Goal: Task Accomplishment & Management: Complete application form

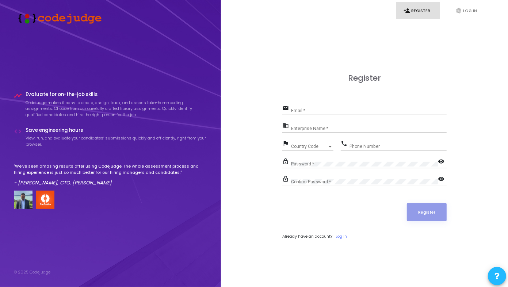
click at [304, 114] on div "Email *" at bounding box center [369, 108] width 156 height 11
paste input "[EMAIL_ADDRESS][DOMAIN_NAME]"
type input "[EMAIL_ADDRESS][DOMAIN_NAME]"
click at [351, 130] on input "Enterprise Name *" at bounding box center [369, 128] width 156 height 5
click at [329, 149] on div at bounding box center [330, 147] width 7 height 6
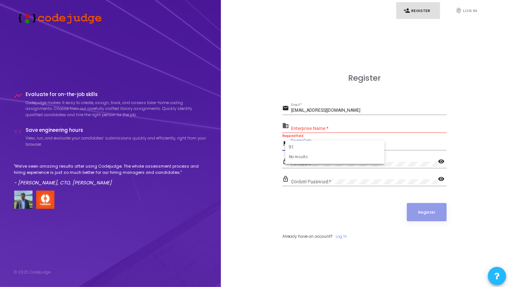
type input "9"
type input "+"
type input "ind"
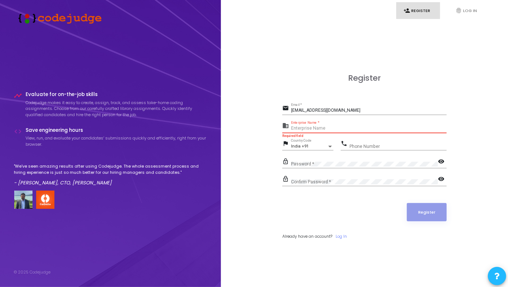
click at [319, 127] on input "Enterprise Name *" at bounding box center [369, 128] width 156 height 5
paste input "Payoneer"
type input "Payoneer"
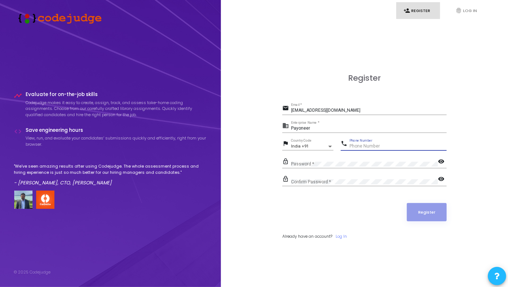
click at [379, 145] on input "Phone Number" at bounding box center [398, 146] width 97 height 5
type input "8299647478"
click at [343, 160] on div "Password *" at bounding box center [364, 162] width 147 height 11
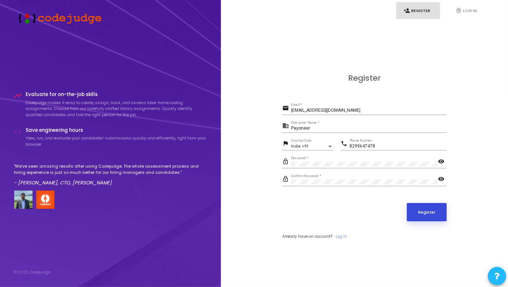
click at [436, 211] on button "Register" at bounding box center [427, 212] width 40 height 18
click at [441, 163] on mat-icon "visibility" at bounding box center [442, 162] width 9 height 9
click at [440, 179] on mat-icon "visibility" at bounding box center [442, 179] width 9 height 9
click at [431, 210] on button "Register" at bounding box center [427, 212] width 40 height 18
click at [466, 15] on link "fingerprint Log In" at bounding box center [470, 10] width 44 height 17
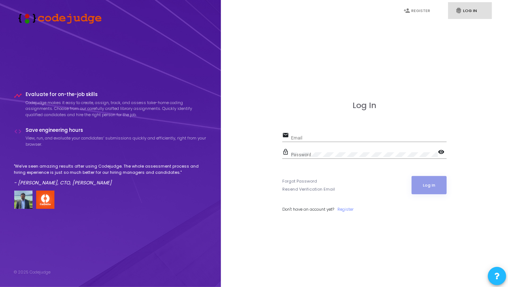
click at [311, 133] on div "Email" at bounding box center [369, 136] width 156 height 11
paste input "[EMAIL_ADDRESS][DOMAIN_NAME]"
type input "[EMAIL_ADDRESS][DOMAIN_NAME]"
click at [432, 183] on button "Log In" at bounding box center [429, 185] width 35 height 18
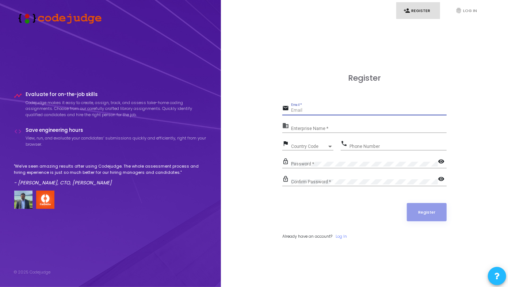
click at [310, 112] on input "Email *" at bounding box center [369, 110] width 156 height 5
paste input "[EMAIL_ADDRESS][DOMAIN_NAME]"
type input "[EMAIL_ADDRESS][DOMAIN_NAME]"
click at [331, 130] on input "Enterprise Name *" at bounding box center [369, 128] width 156 height 5
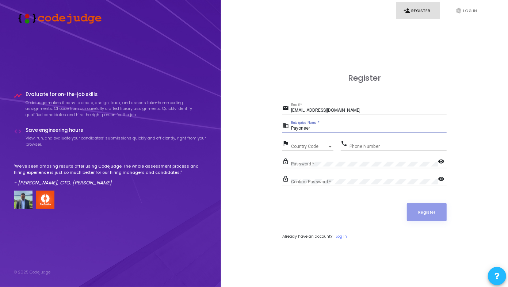
type input "Payoneer"
click at [308, 146] on span "Country Code" at bounding box center [304, 146] width 26 height 5
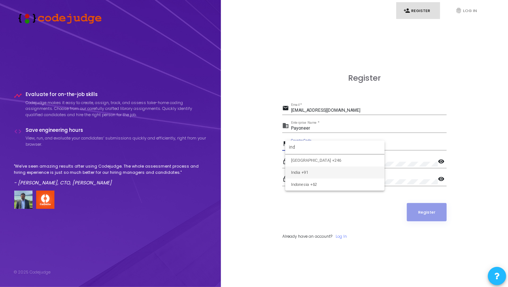
type input "ind"
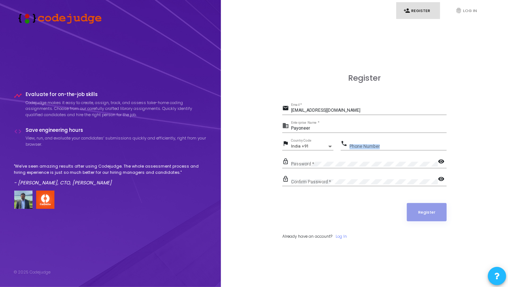
drag, startPoint x: 376, startPoint y: 143, endPoint x: 369, endPoint y: 153, distance: 12.4
click at [369, 153] on div "phone Phone Number" at bounding box center [394, 147] width 106 height 17
click at [383, 144] on input "Phone Number" at bounding box center [398, 146] width 97 height 5
type input "8299647478"
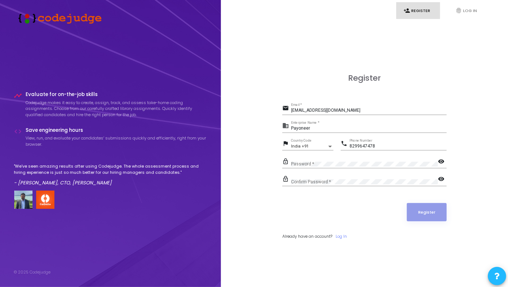
click at [332, 164] on div "Password *" at bounding box center [364, 162] width 147 height 11
click at [442, 160] on mat-icon "visibility" at bounding box center [442, 162] width 9 height 9
click at [368, 178] on div "Confirm Password *" at bounding box center [364, 180] width 147 height 11
click at [446, 217] on button "Register" at bounding box center [427, 212] width 40 height 18
click at [435, 218] on button "Register" at bounding box center [427, 212] width 40 height 18
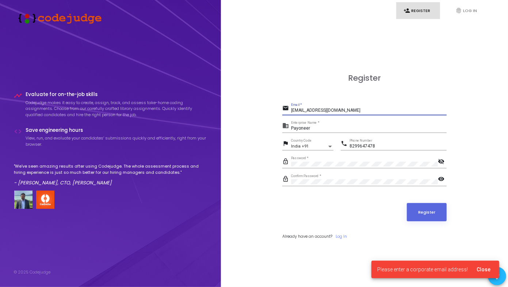
drag, startPoint x: 362, startPoint y: 113, endPoint x: 286, endPoint y: 112, distance: 76.0
click at [286, 112] on div "email [EMAIL_ADDRESS][DOMAIN_NAME] Email *" at bounding box center [365, 109] width 164 height 12
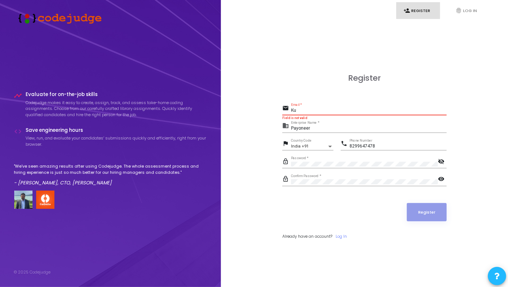
type input "K"
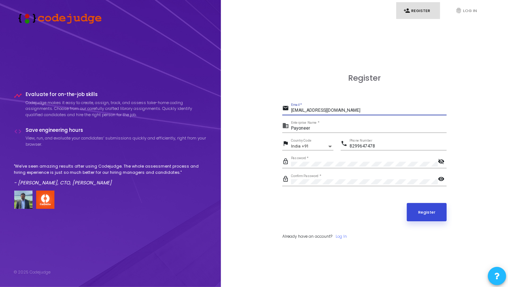
type input "[EMAIL_ADDRESS][DOMAIN_NAME]"
click at [423, 211] on button "Register" at bounding box center [427, 212] width 40 height 18
